Goal: Contribute content

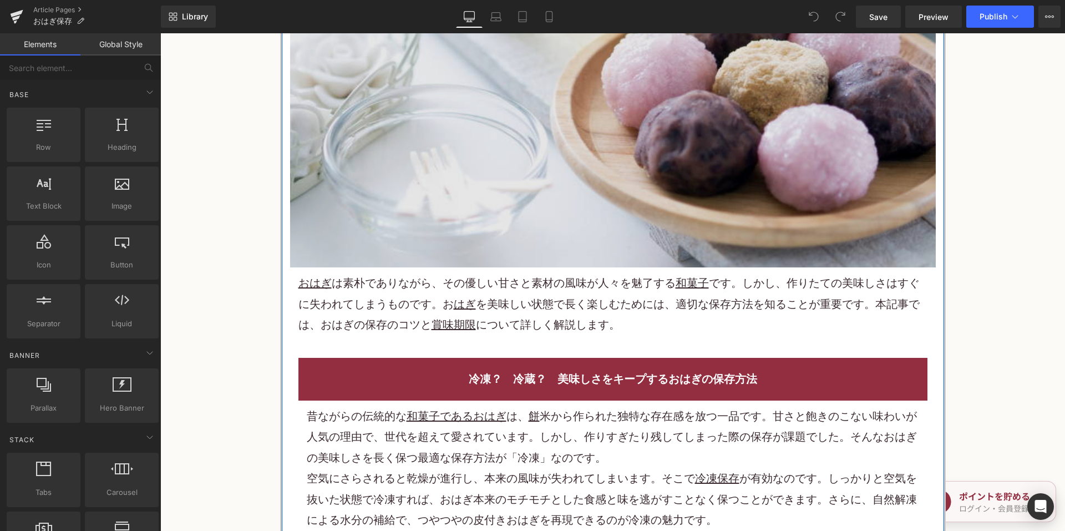
scroll to position [444, 0]
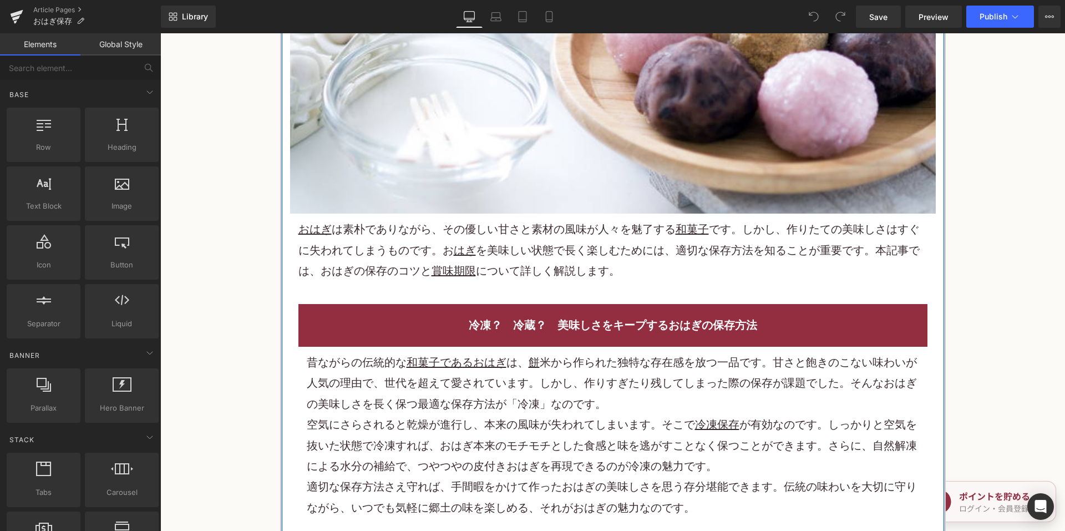
click at [592, 260] on p "おはぎ は素朴でありながら、その優しい甘さと素材の風味が人々を魅了する 和菓子 です。しかし、作りたての美味しさはすぐに失われてしまうものです。お はぎ を美…" at bounding box center [612, 250] width 629 height 62
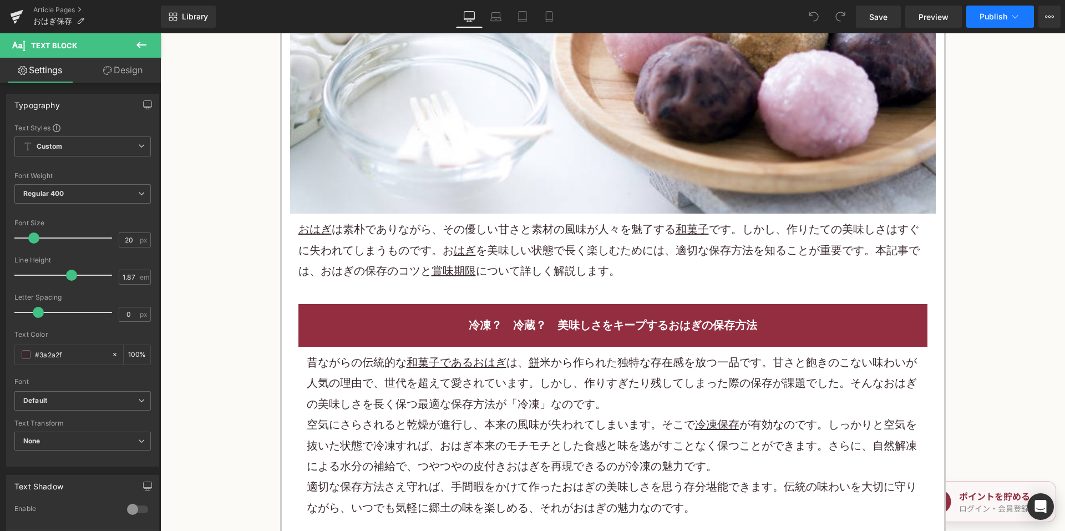
click at [1011, 14] on icon at bounding box center [1015, 16] width 11 height 11
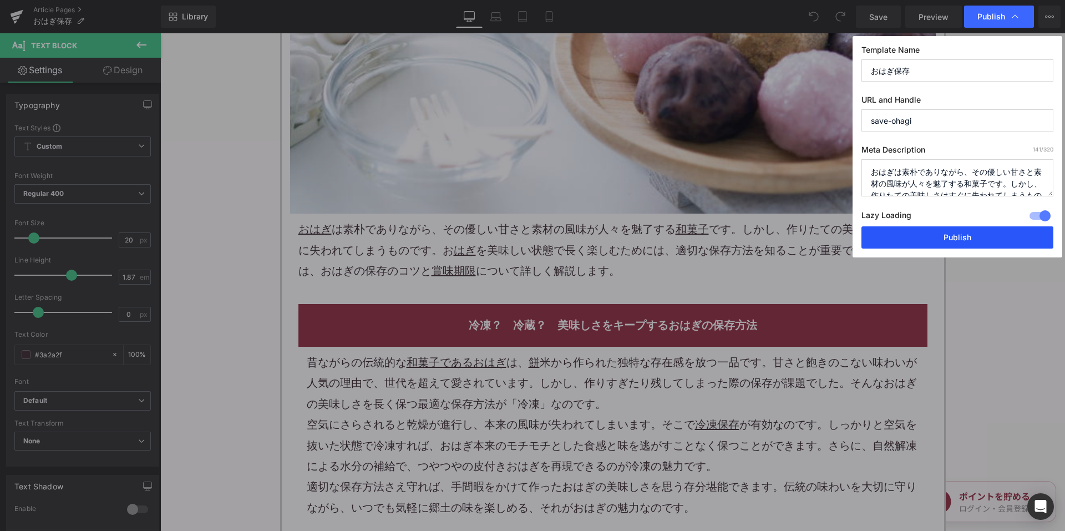
click at [927, 246] on button "Publish" at bounding box center [958, 237] width 192 height 22
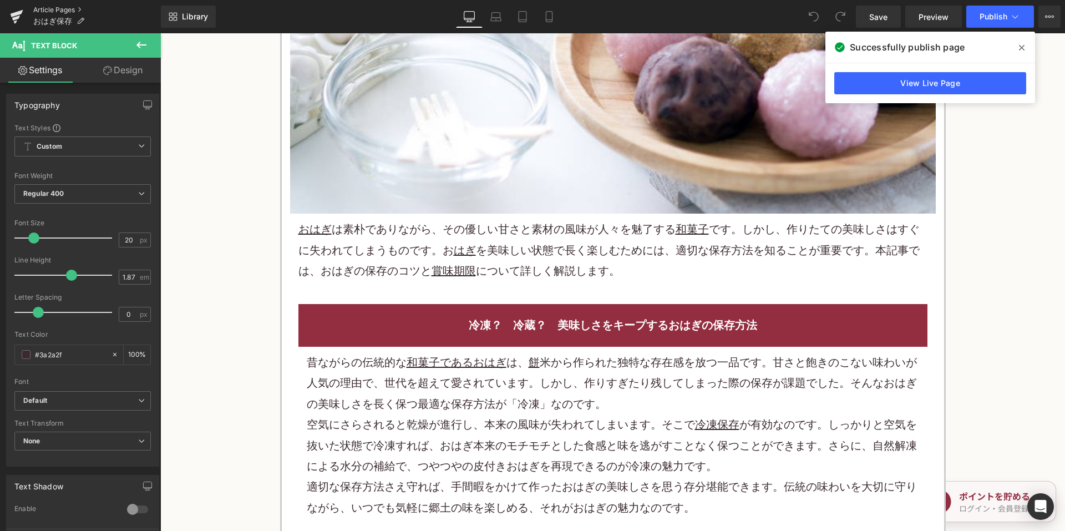
click at [49, 9] on link "Article Pages" at bounding box center [97, 10] width 128 height 9
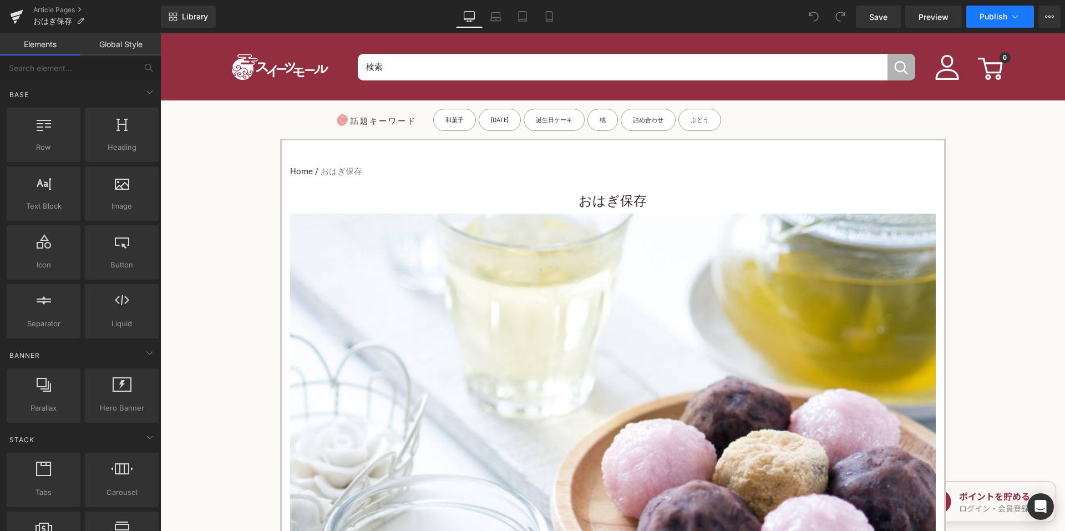
click at [994, 16] on span "Publish" at bounding box center [994, 16] width 28 height 9
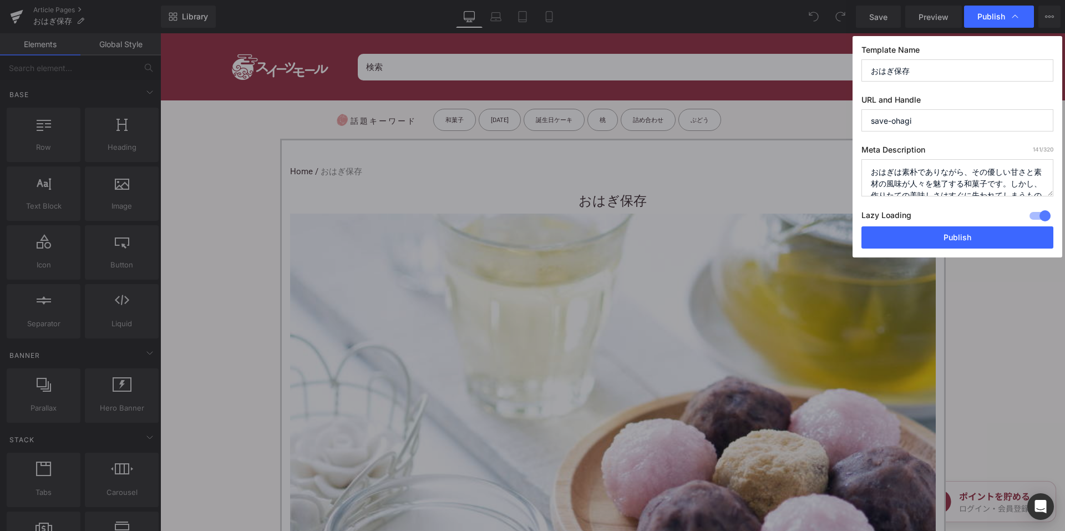
click at [917, 174] on textarea "おはぎは素朴でありながら、その優しい甘さと素材の風味が人々を魅了する和菓子です。しかし、作りたての美味しさはすぐに失われてしまうものです。おはぎを美味しい状態…" at bounding box center [958, 177] width 192 height 37
drag, startPoint x: 42, startPoint y: 12, endPoint x: 49, endPoint y: 11, distance: 7.3
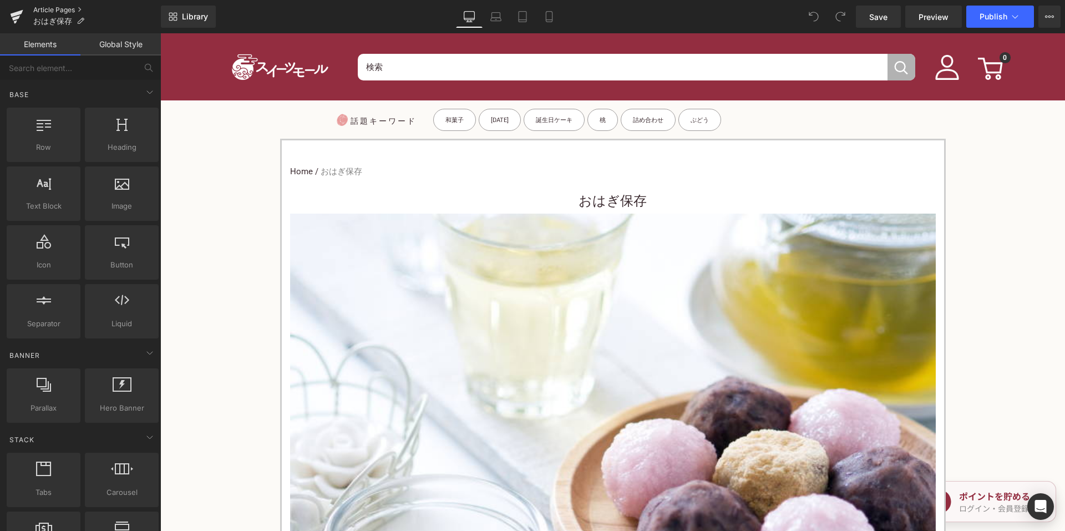
click at [50, 11] on link "Article Pages" at bounding box center [97, 10] width 128 height 9
